Goal: Information Seeking & Learning: Learn about a topic

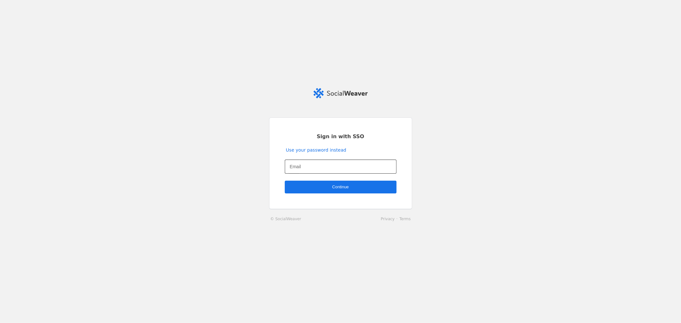
click at [310, 164] on input "Email" at bounding box center [340, 167] width 101 height 8
type input "manish."
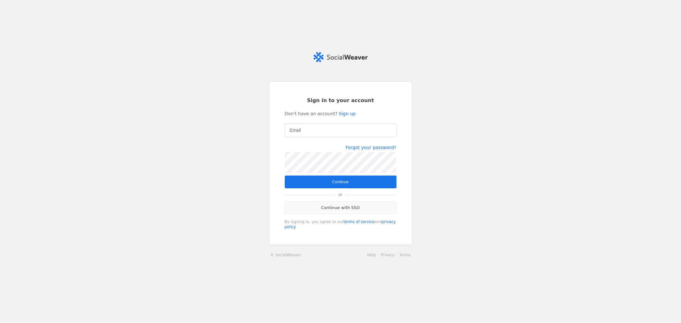
click at [344, 214] on link "Continue with SSO" at bounding box center [341, 207] width 112 height 13
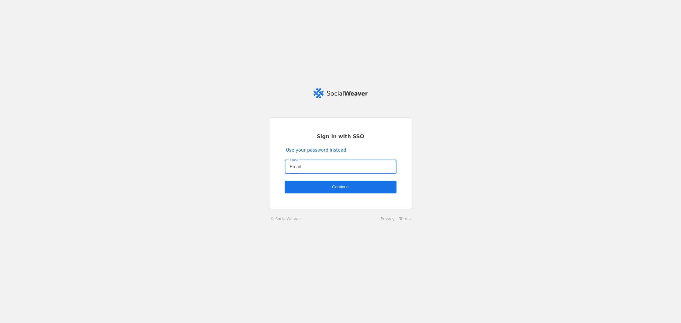
click at [302, 164] on input "Email" at bounding box center [340, 167] width 101 height 8
type input "manish.rawat1@jll.com"
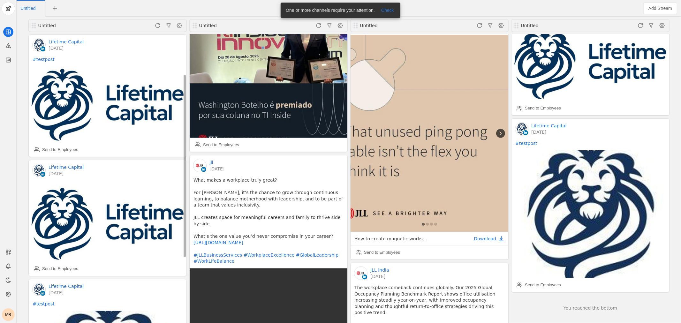
scroll to position [161, 0]
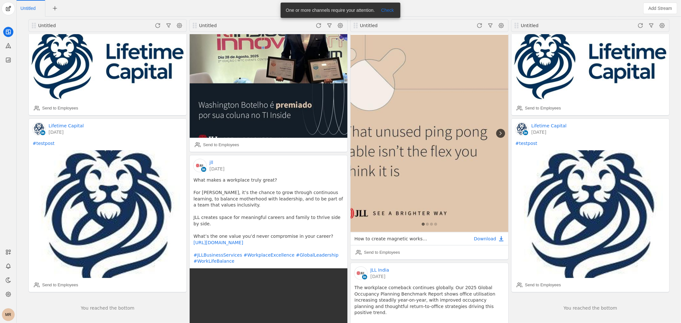
click at [7, 313] on div "MR" at bounding box center [8, 314] width 13 height 13
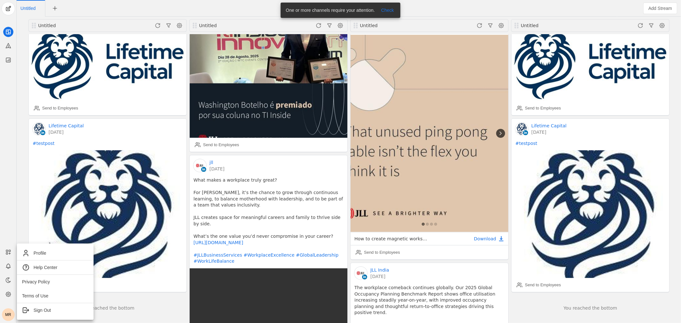
click at [5, 292] on div at bounding box center [340, 161] width 681 height 323
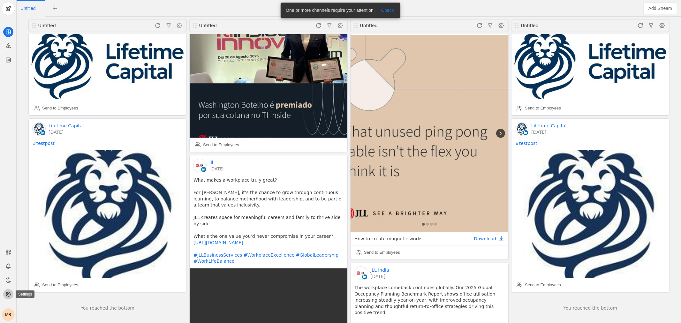
click at [7, 294] on icon at bounding box center [8, 294] width 6 height 6
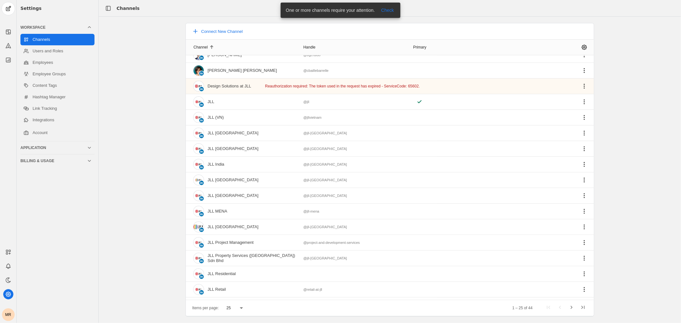
scroll to position [147, 0]
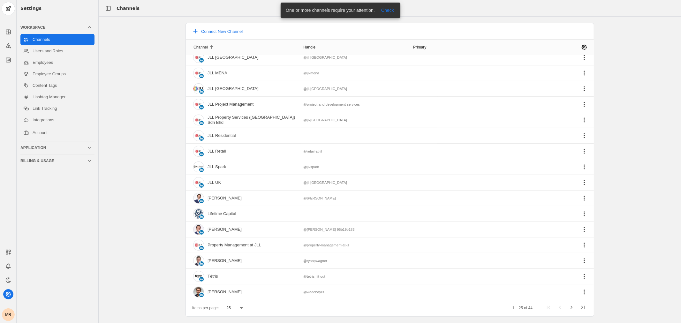
drag, startPoint x: 266, startPoint y: 211, endPoint x: 184, endPoint y: 216, distance: 82.2
click at [184, 216] on div "Connect New Channel Channel Handle Primary [PERSON_NAME] @bgeraldo [PERSON_NAME…" at bounding box center [389, 170] width 421 height 294
click at [166, 222] on div "Connect New Channel Channel Handle Primary [PERSON_NAME] @bgeraldo [PERSON_NAME…" at bounding box center [390, 170] width 582 height 294
click at [581, 291] on span "undefined" at bounding box center [583, 291] width 11 height 11
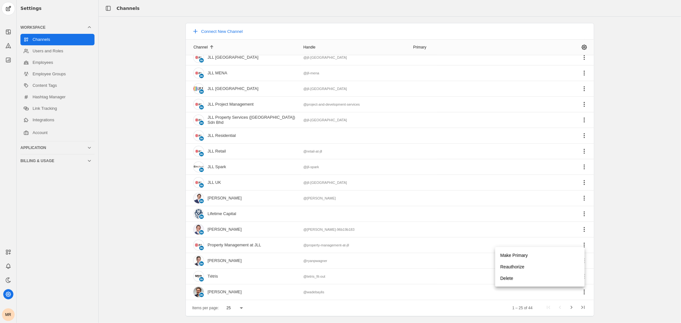
click at [209, 294] on div at bounding box center [340, 161] width 681 height 323
click at [198, 294] on img at bounding box center [198, 292] width 10 height 10
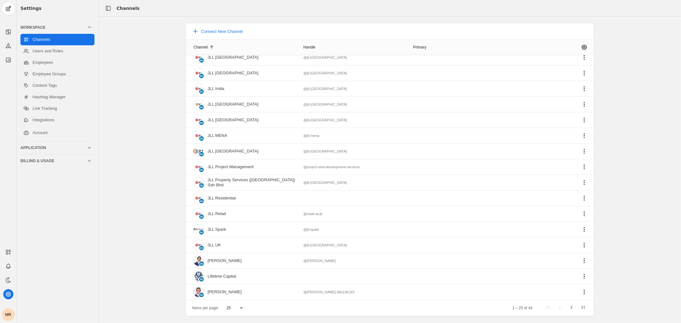
scroll to position [0, 0]
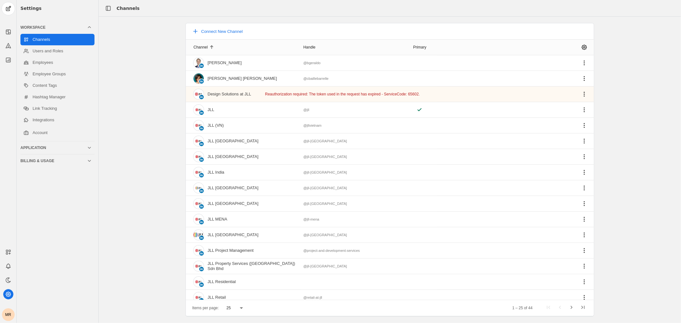
click at [10, 317] on div "MR" at bounding box center [8, 314] width 13 height 13
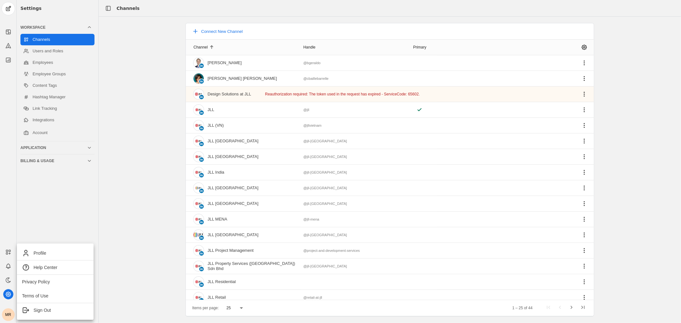
click at [13, 291] on div at bounding box center [340, 161] width 681 height 323
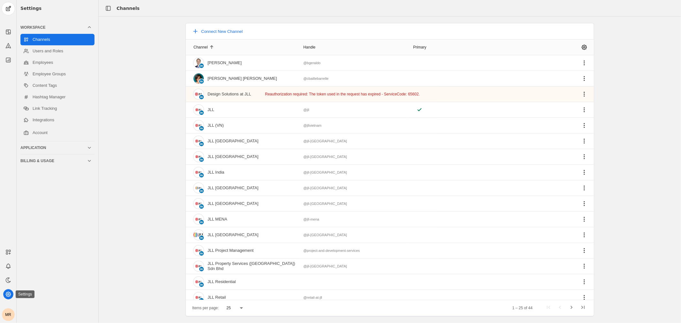
click at [10, 292] on icon at bounding box center [8, 294] width 6 height 6
click at [5, 295] on icon at bounding box center [8, 294] width 6 height 6
click at [9, 59] on icon at bounding box center [8, 60] width 4 height 4
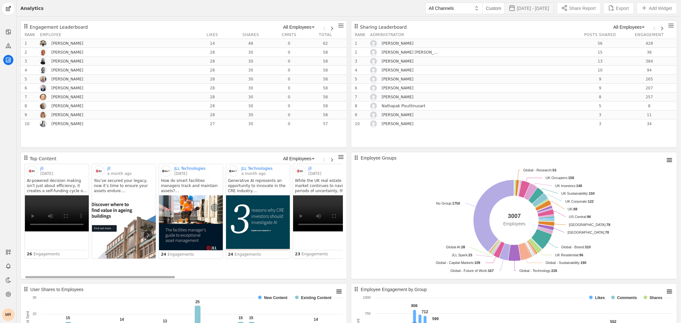
click at [537, 10] on span "[DATE] - [DATE]" at bounding box center [533, 8] width 32 height 6
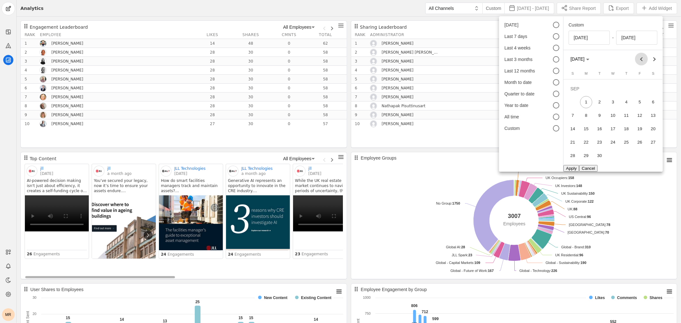
click at [640, 59] on button "Previous month" at bounding box center [641, 59] width 13 height 13
click at [641, 91] on span "1" at bounding box center [640, 89] width 12 height 12
type input "[DATE]"
click at [570, 157] on span "31" at bounding box center [573, 156] width 12 height 12
type input "[DATE]"
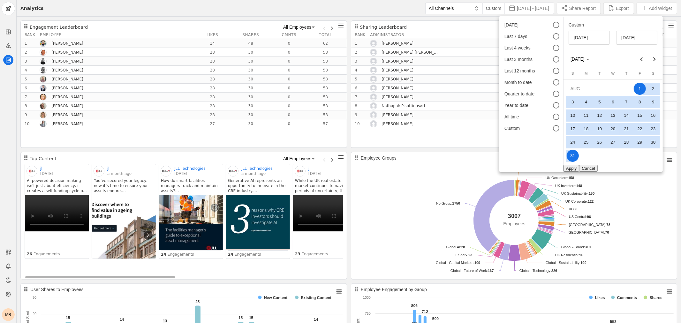
click at [574, 168] on button "Apply" at bounding box center [571, 168] width 16 height 7
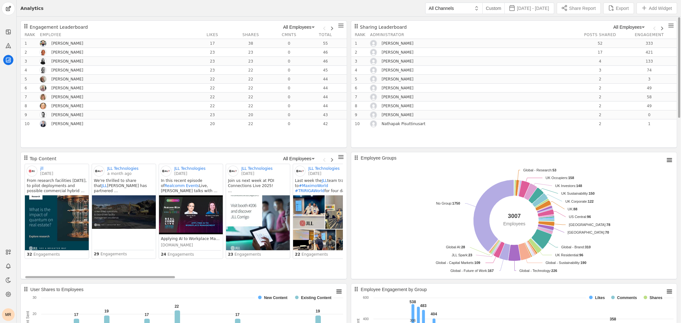
drag, startPoint x: 504, startPoint y: 216, endPoint x: 532, endPoint y: 216, distance: 27.8
click at [532, 216] on div "Created with Highcharts 11.4.3 Chart context menu Employee Groups [GEOGRAPHIC_D…" at bounding box center [514, 215] width 326 height 127
click at [668, 160] on rect "Employee Groups" at bounding box center [668, 159] width 9 height 9
click at [657, 173] on li "Download CSV" at bounding box center [656, 171] width 35 height 10
click at [396, 139] on div "Sharing Leaderboard All Employees Rank Administrator Posts Shared Engagement 1 …" at bounding box center [514, 84] width 326 height 128
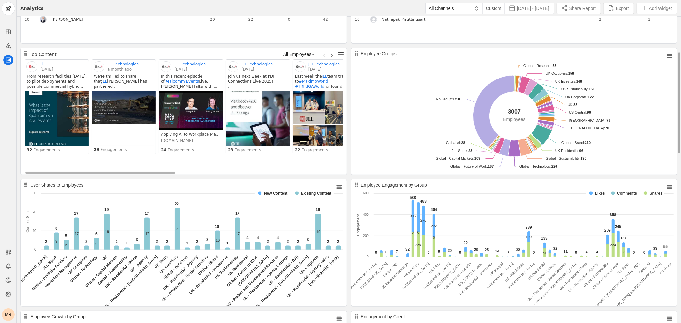
scroll to position [106, 0]
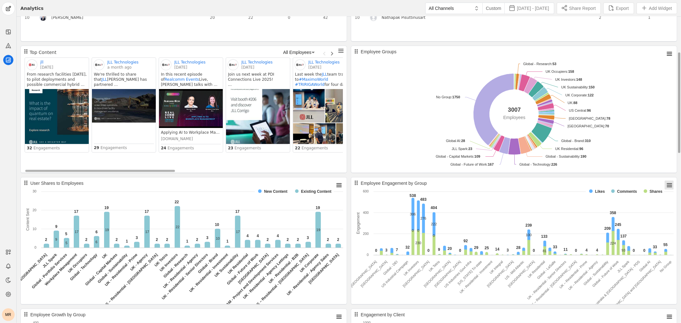
click at [669, 183] on rect "Employee Engagement by Group" at bounding box center [668, 185] width 9 height 9
click at [656, 197] on li "Download CSV" at bounding box center [656, 196] width 35 height 10
click at [410, 92] on rect "Employee Groups" at bounding box center [513, 109] width 325 height 126
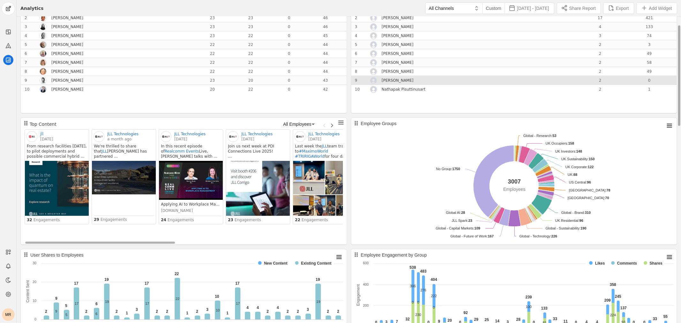
scroll to position [0, 0]
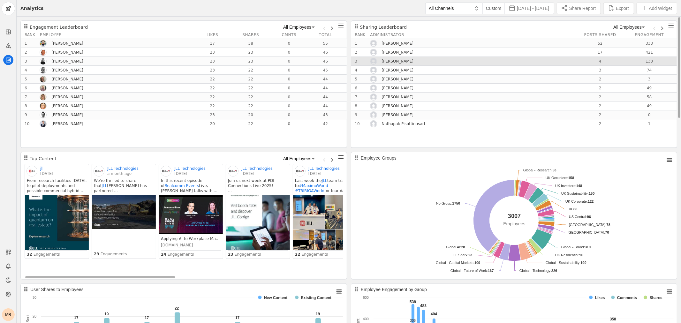
drag, startPoint x: 382, startPoint y: 41, endPoint x: 431, endPoint y: 63, distance: 53.9
click at [431, 63] on div "Sharing Leaderboard All Employees Rank Administrator Posts Shared Engagement 1 …" at bounding box center [514, 75] width 326 height 108
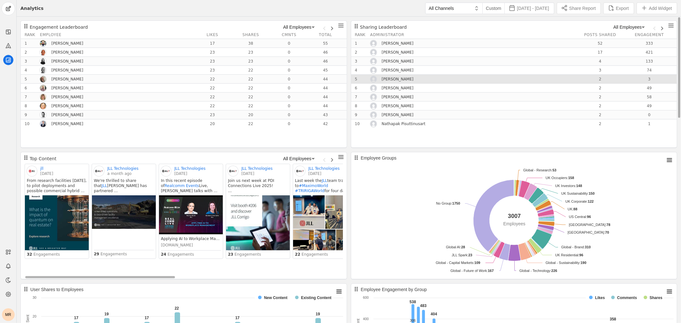
drag, startPoint x: 352, startPoint y: 41, endPoint x: 665, endPoint y: 81, distance: 315.2
click at [665, 81] on div "Sharing Leaderboard All Employees Rank Administrator Posts Shared Engagement 1 …" at bounding box center [514, 75] width 326 height 108
copy div "1 [PERSON_NAME] 52 333 2 [PERSON_NAME] 17 421 3 [PERSON_NAME] 4 133 4 [PERSON_N…"
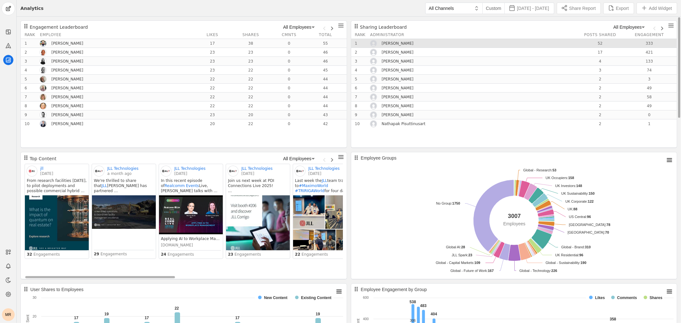
drag, startPoint x: 381, startPoint y: 44, endPoint x: 368, endPoint y: 41, distance: 13.3
click at [381, 44] on div "[PERSON_NAME]" at bounding box center [404, 43] width 68 height 6
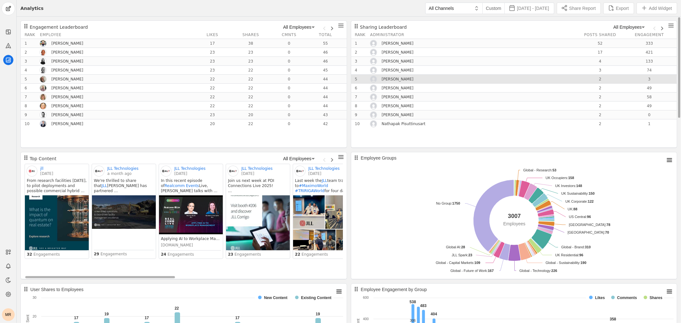
drag, startPoint x: 352, startPoint y: 33, endPoint x: 654, endPoint y: 77, distance: 305.1
click at [654, 77] on div "Sharing Leaderboard All Employees Rank Administrator Posts Shared Engagement 1 …" at bounding box center [514, 75] width 326 height 108
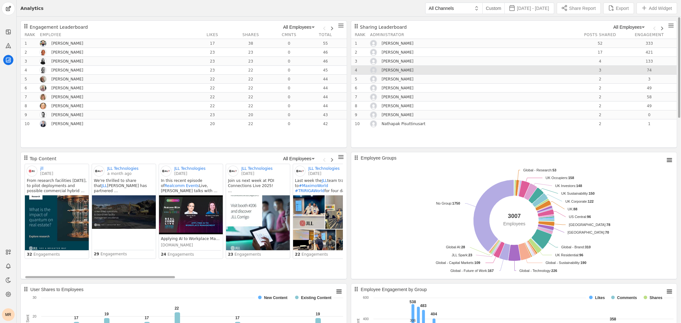
copy div "Rank Administrator Posts Shared Engagement 1 [PERSON_NAME] 52 333 2 [PERSON_NAM…"
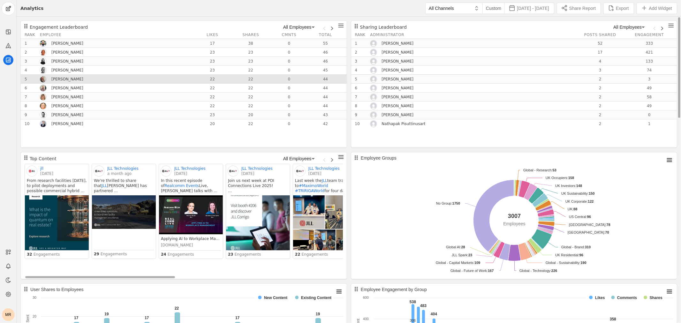
drag, startPoint x: 23, startPoint y: 34, endPoint x: 338, endPoint y: 75, distance: 318.4
click at [338, 75] on div "Engagement Leaderboard All Employees Rank Employee Likes Shares Cmnts Total 1 […" at bounding box center [184, 75] width 326 height 108
copy div "Rank Employee Likes Shares Cmnts Total 1 [PERSON_NAME] 17 38 0 55 2 [PERSON_NAM…"
